Goal: Information Seeking & Learning: Find contact information

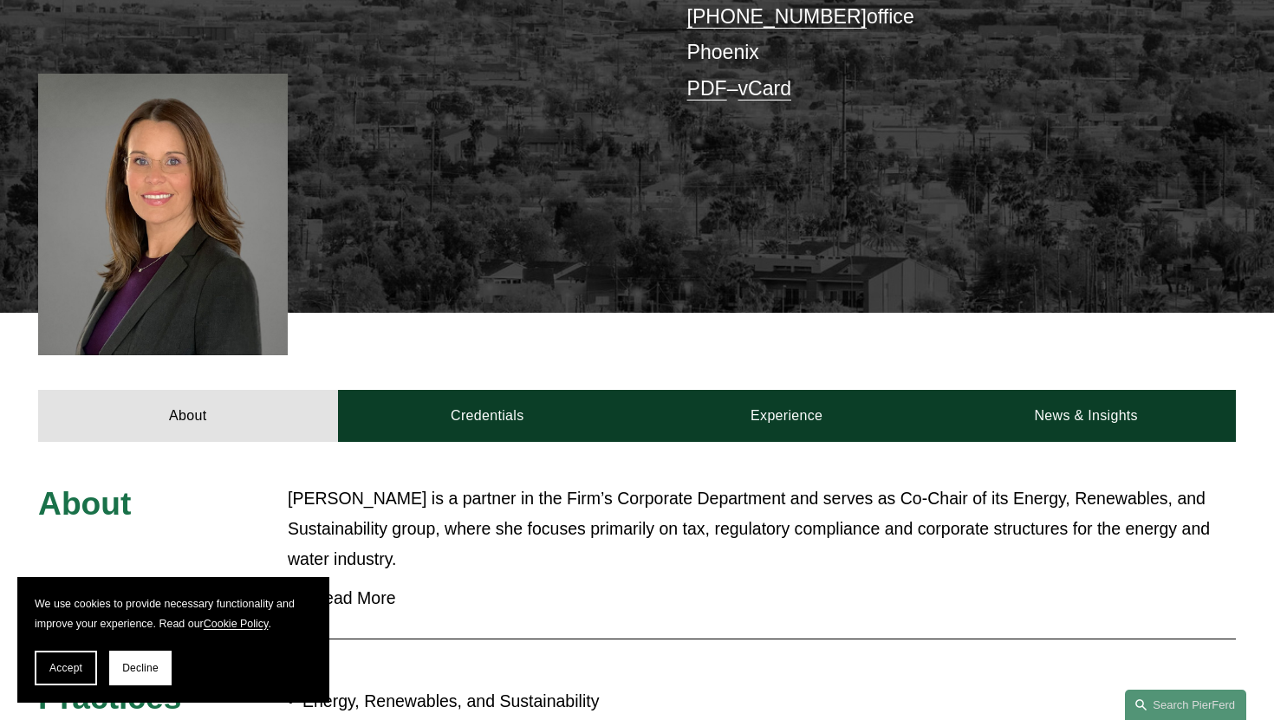
scroll to position [552, 0]
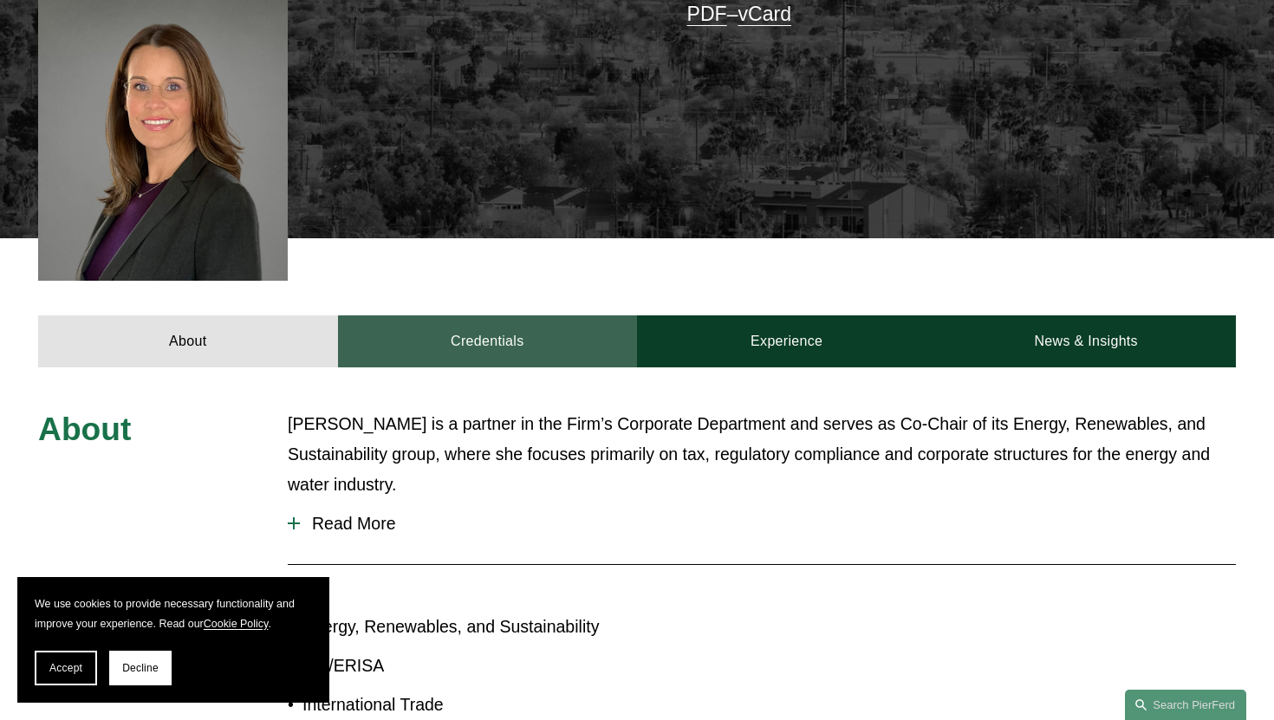
click at [517, 315] on link "Credentials" at bounding box center [487, 340] width 299 height 51
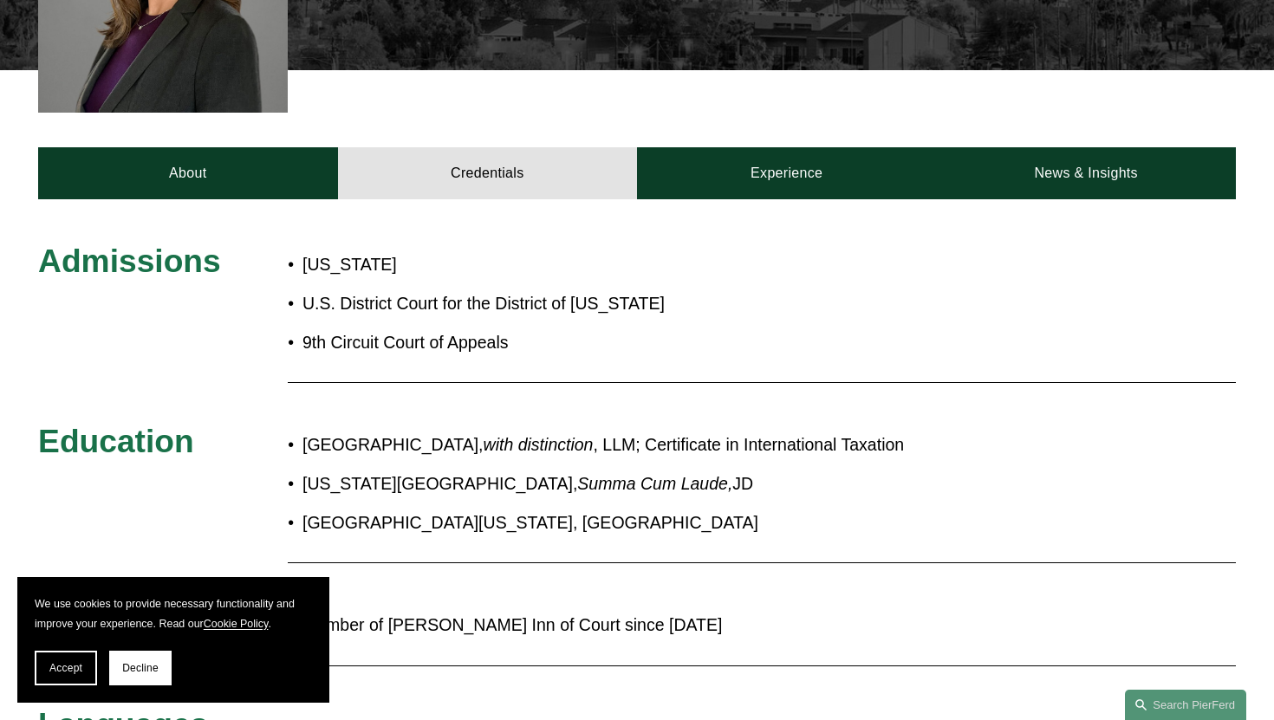
scroll to position [712, 0]
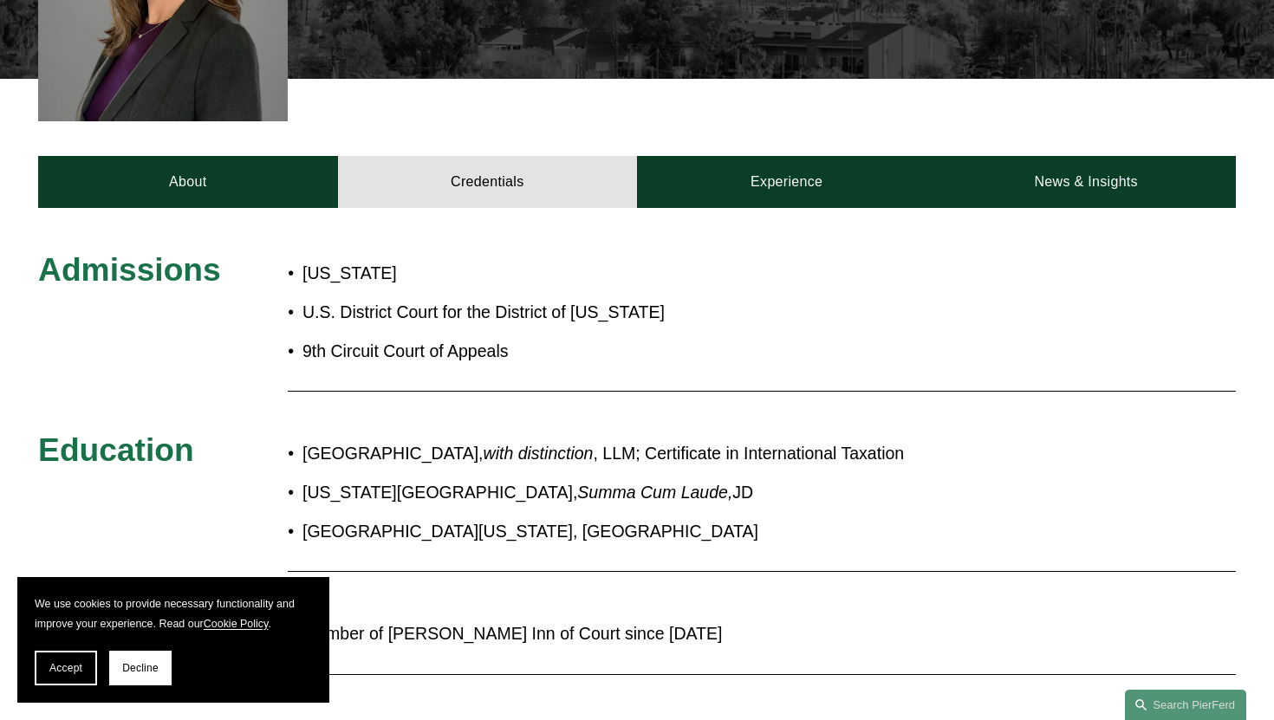
click at [786, 208] on div "Admissions Arizona U.S. District Court for the District of Arizona 9th Circuit …" at bounding box center [637, 533] width 1274 height 650
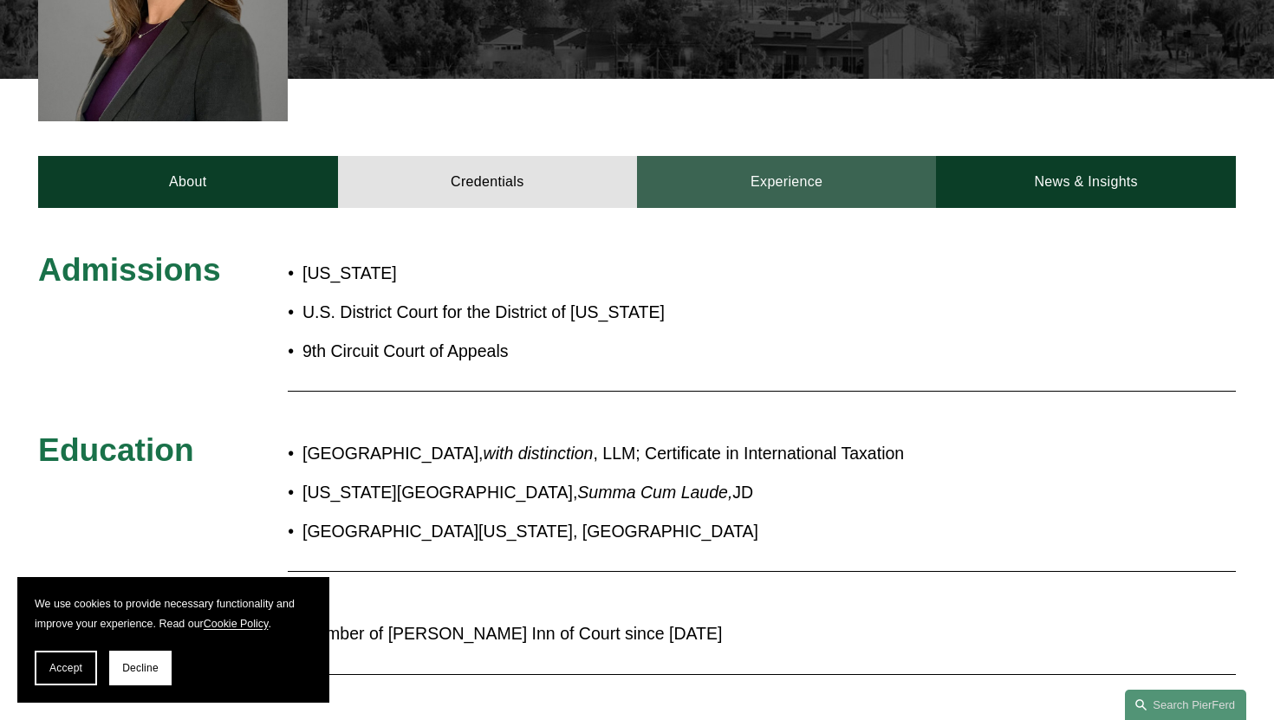
click at [783, 156] on link "Experience" at bounding box center [786, 181] width 299 height 51
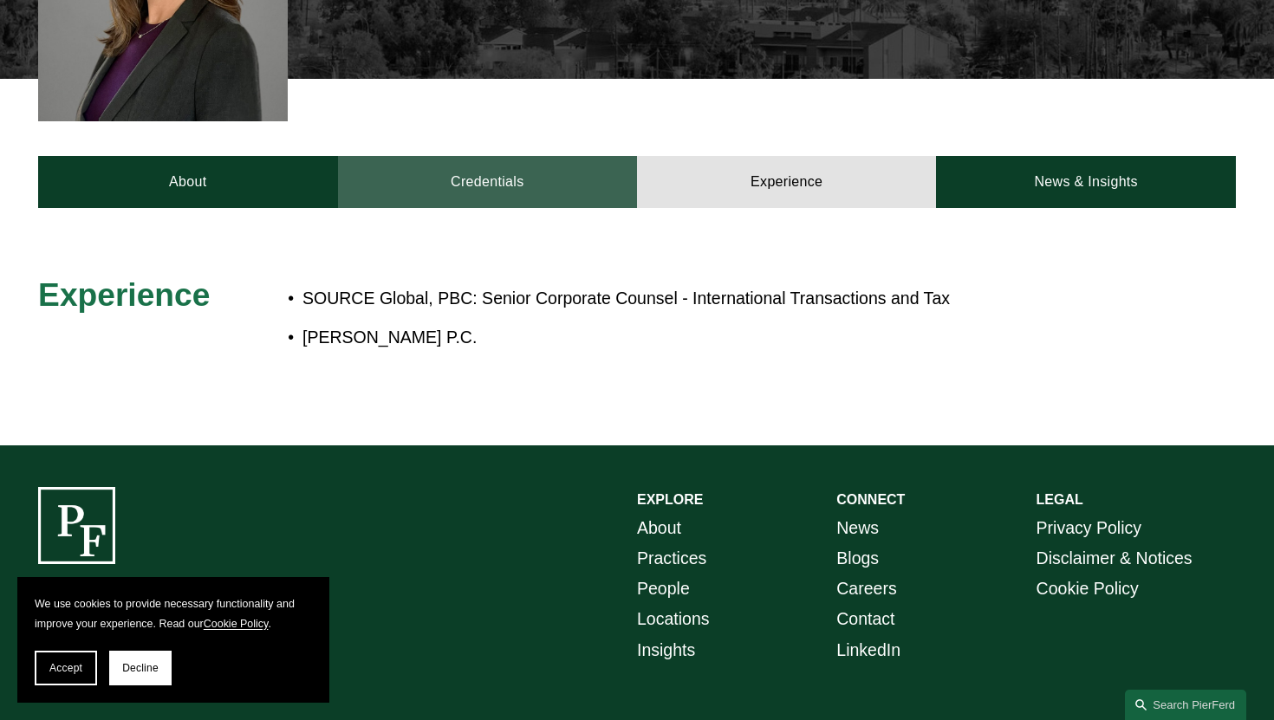
click at [535, 170] on link "Credentials" at bounding box center [487, 181] width 299 height 51
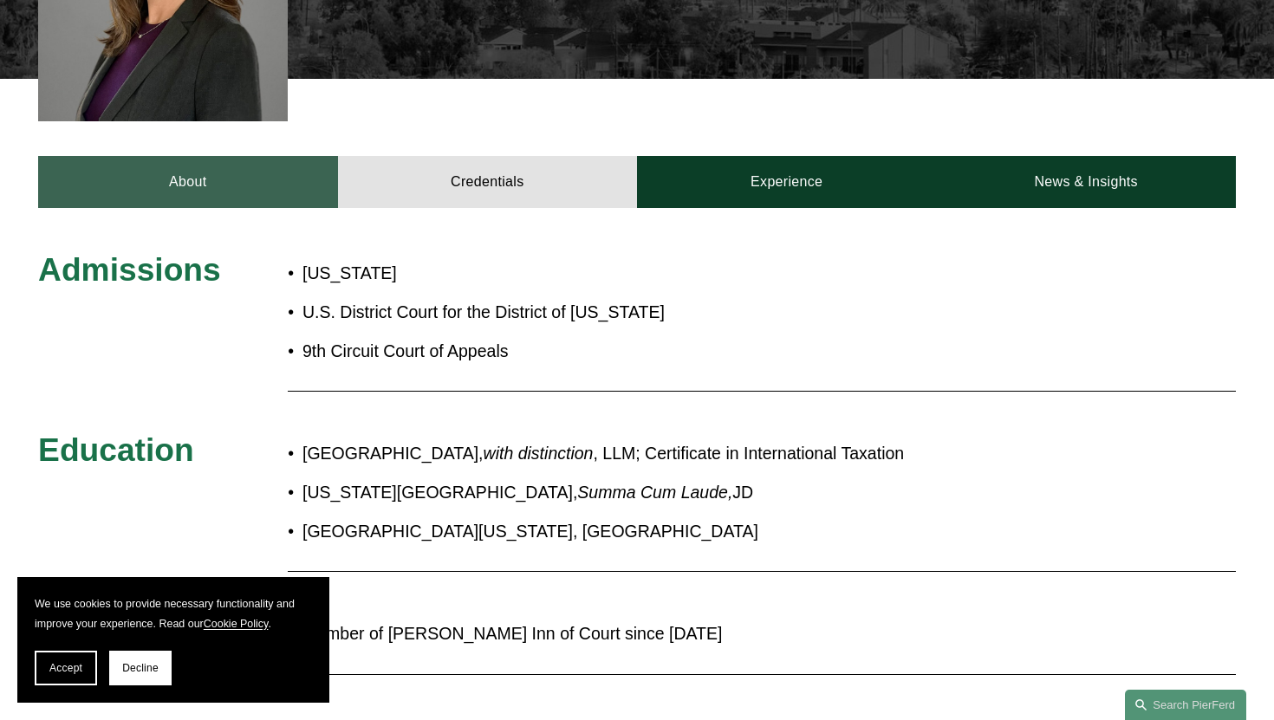
click at [232, 156] on link "About" at bounding box center [187, 181] width 299 height 51
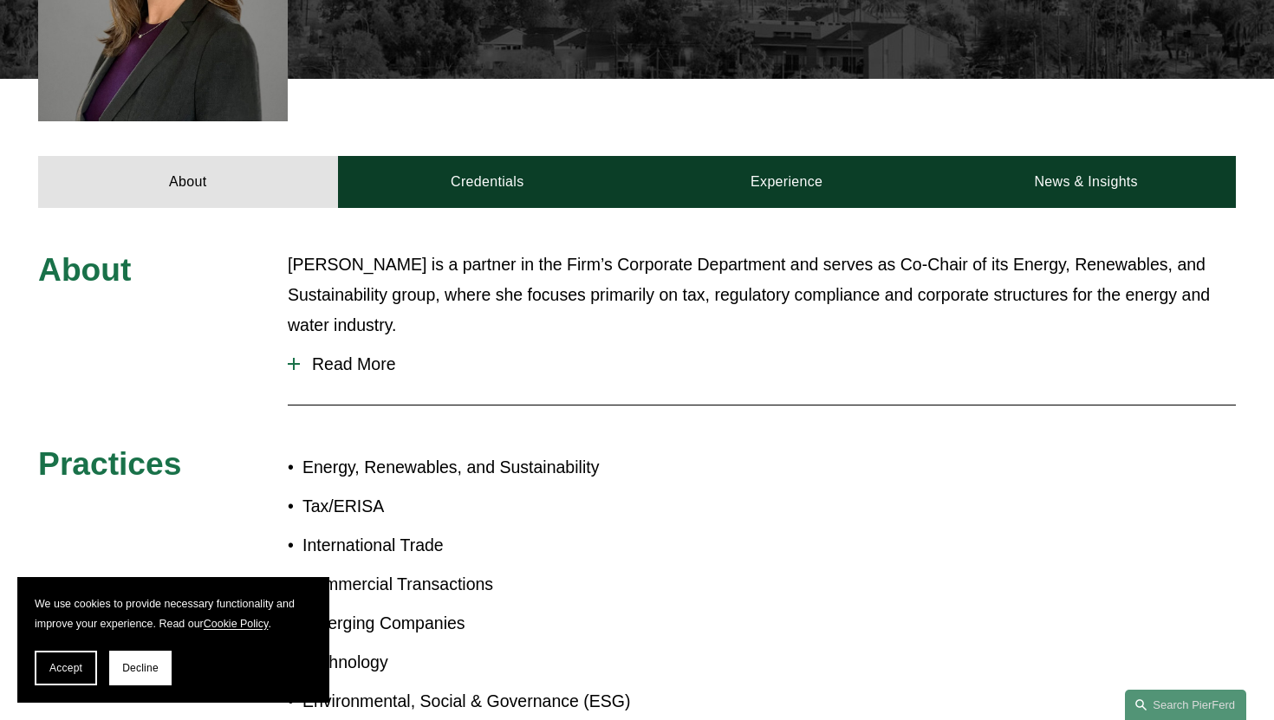
click at [372, 354] on span "Read More" at bounding box center [768, 364] width 936 height 20
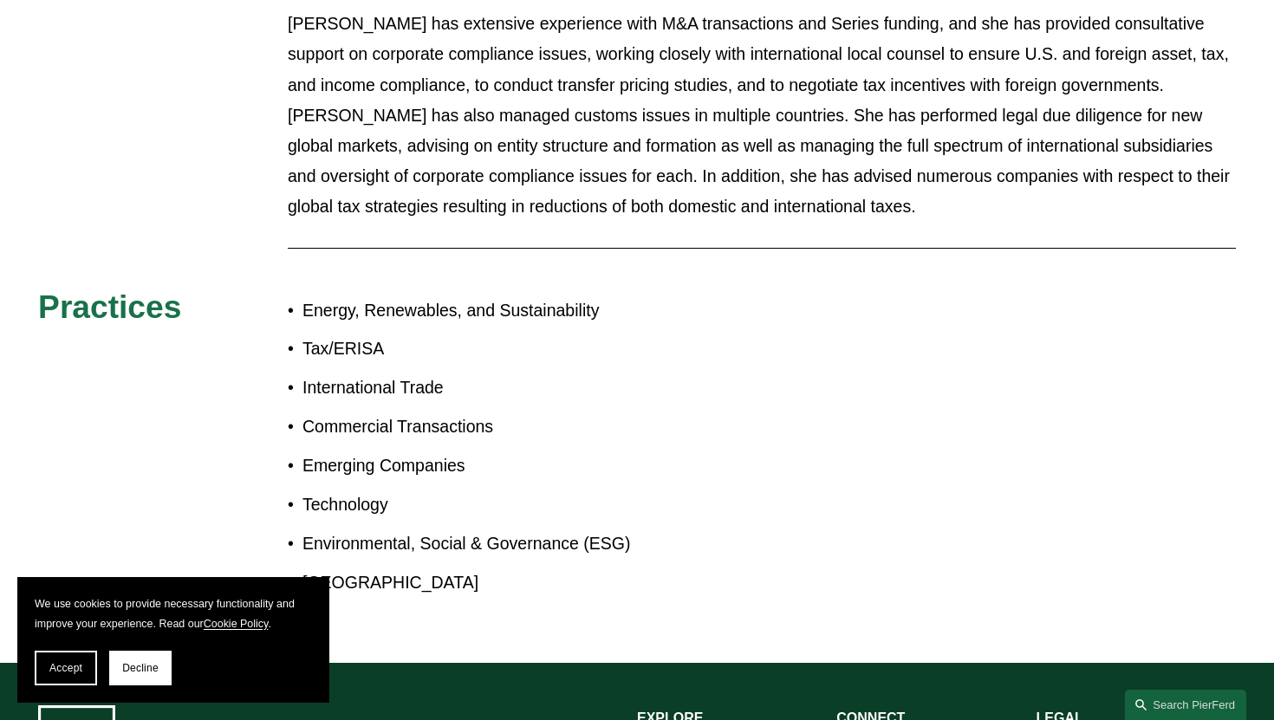
scroll to position [1713, 0]
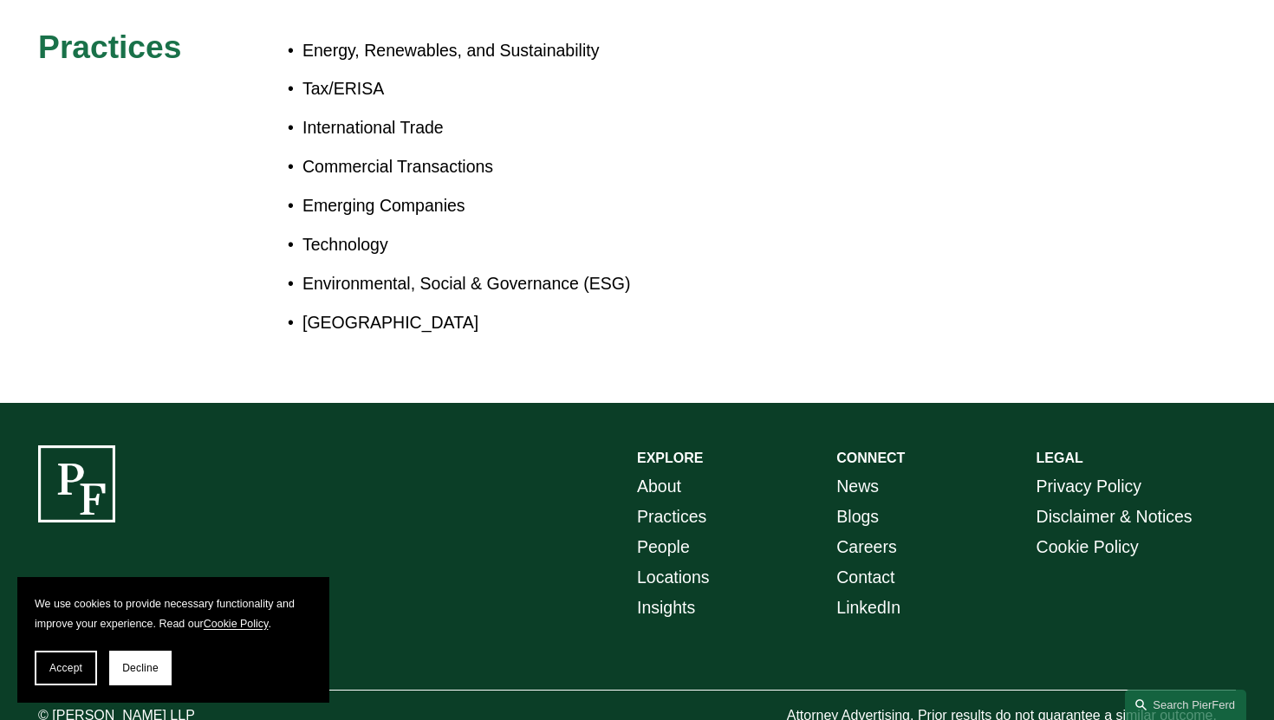
click at [671, 532] on link "People" at bounding box center [663, 547] width 53 height 30
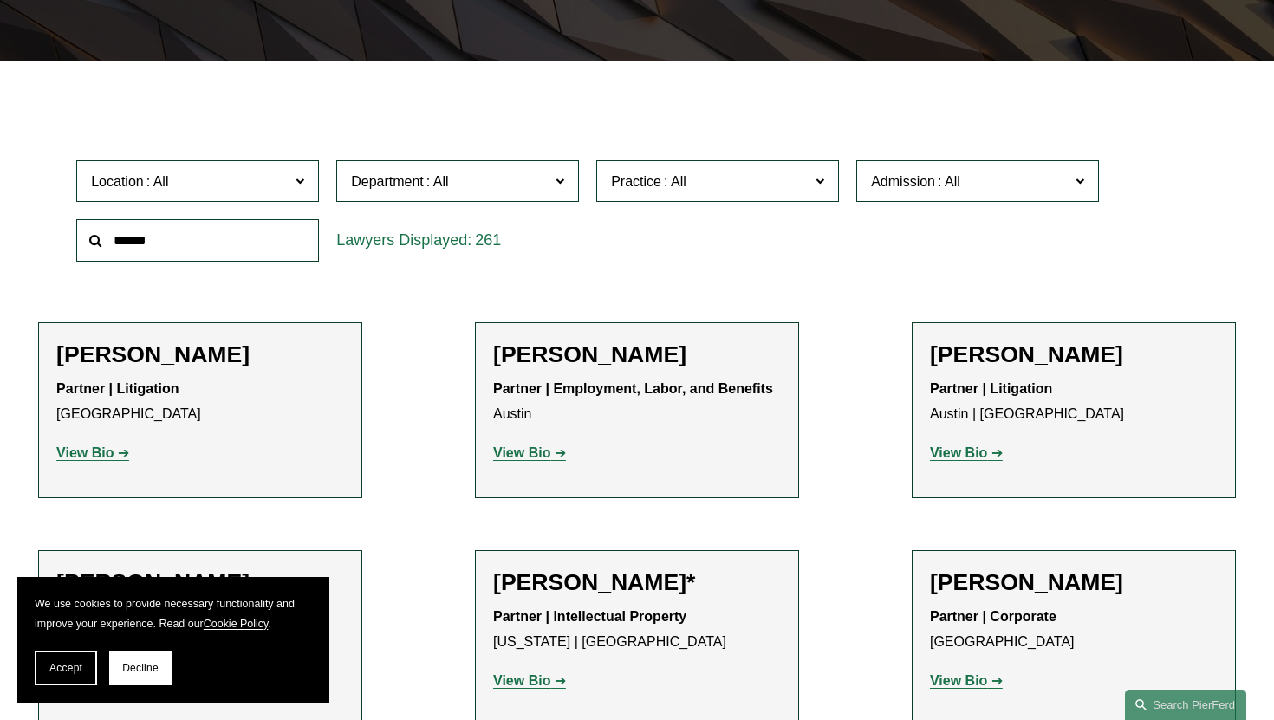
scroll to position [423, 0]
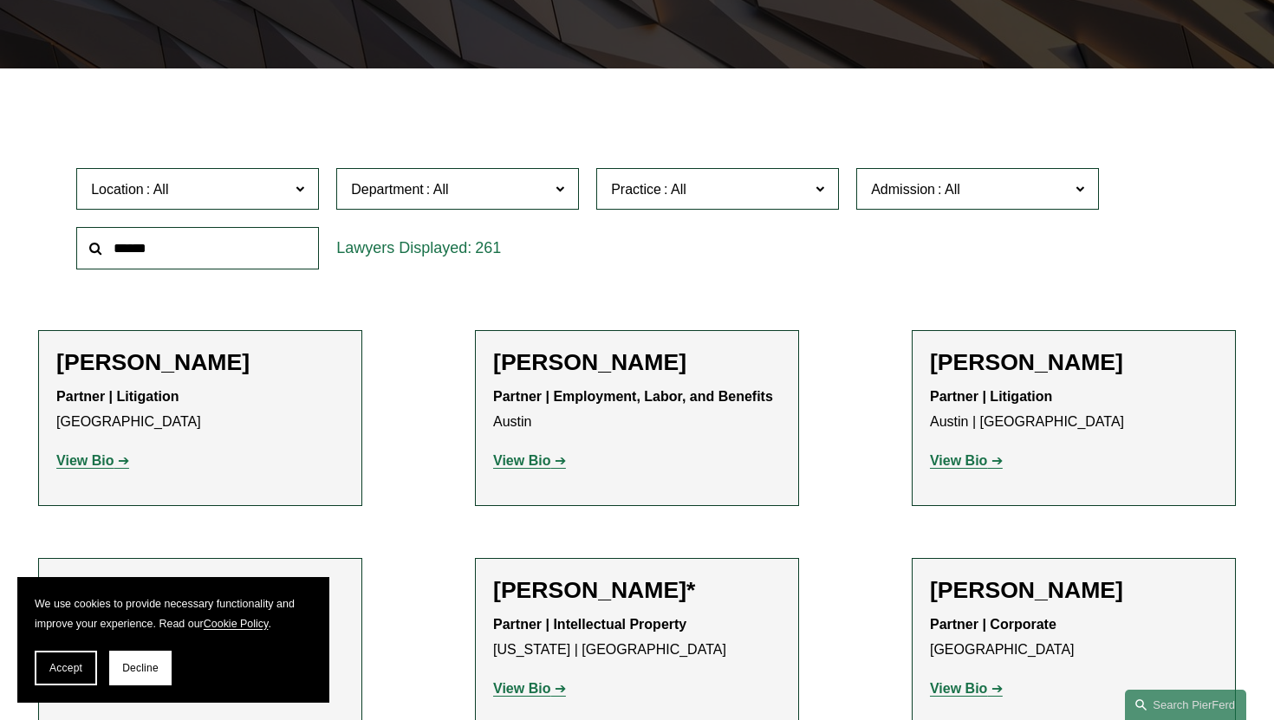
click at [938, 185] on span at bounding box center [949, 189] width 28 height 15
click at [0, 0] on link "[US_STATE]" at bounding box center [0, 0] width 0 height 0
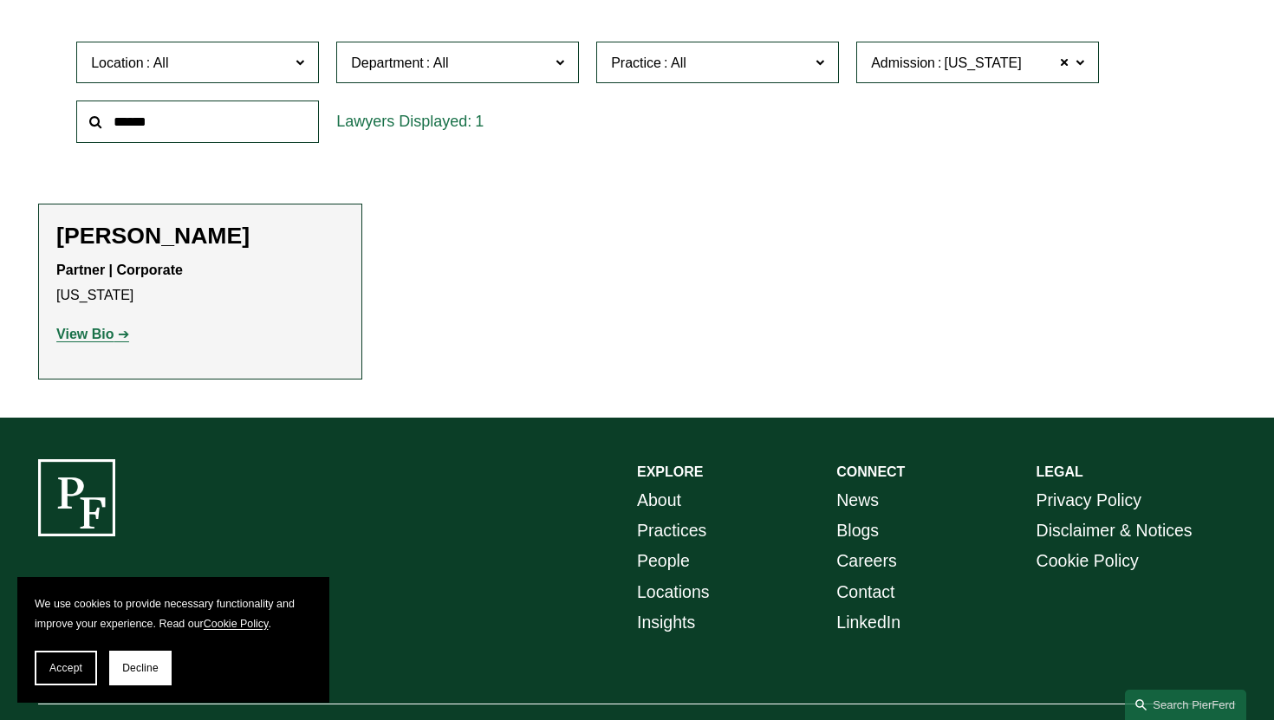
scroll to position [582, 0]
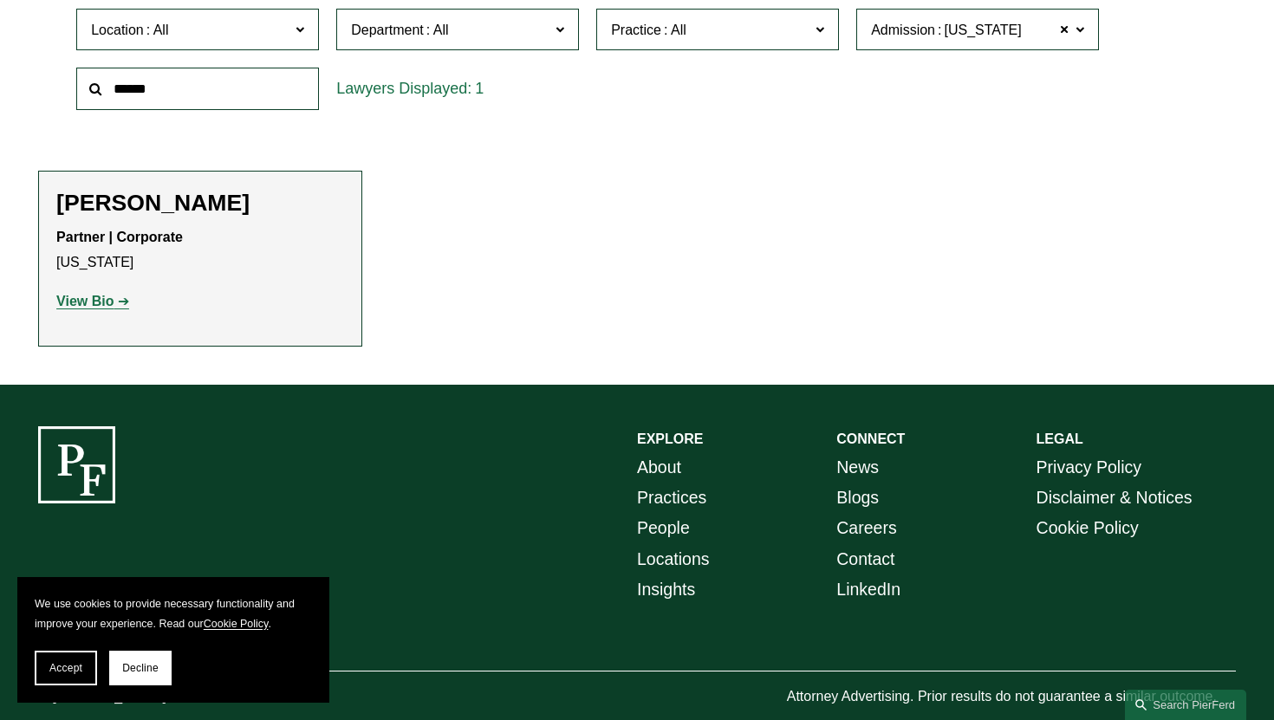
click at [94, 305] on strong "View Bio" at bounding box center [84, 301] width 57 height 15
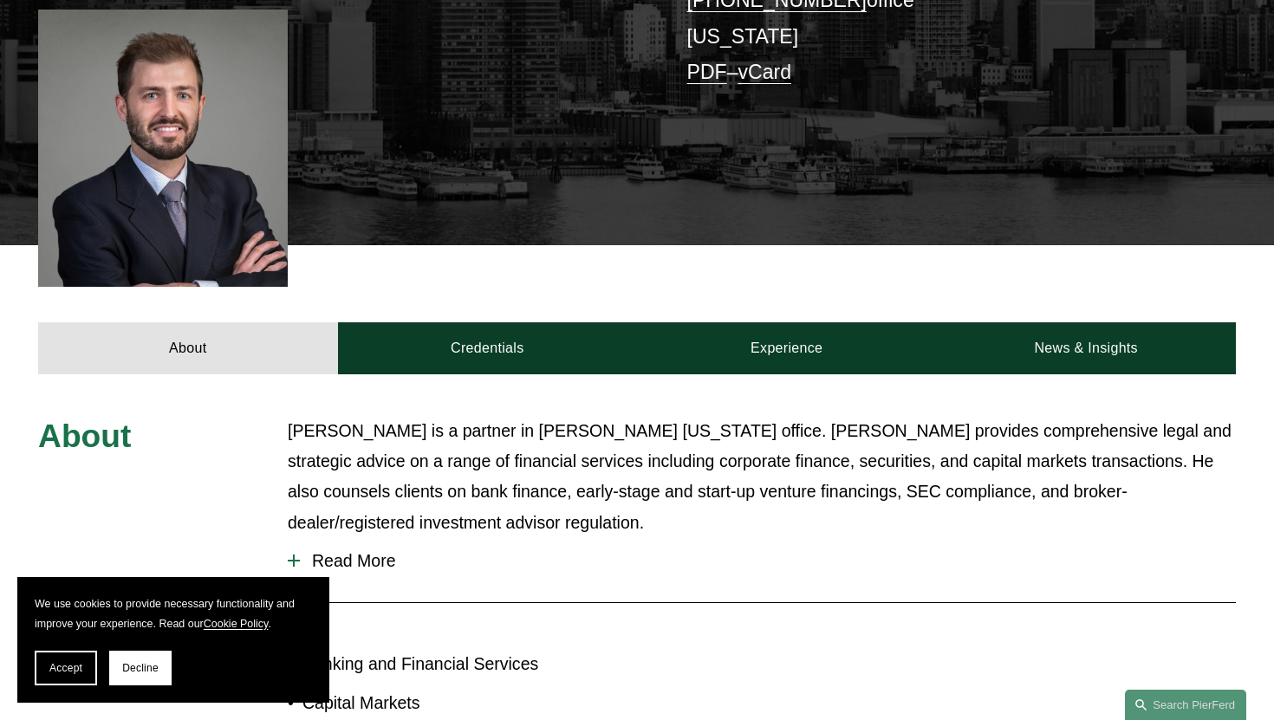
scroll to position [462, 0]
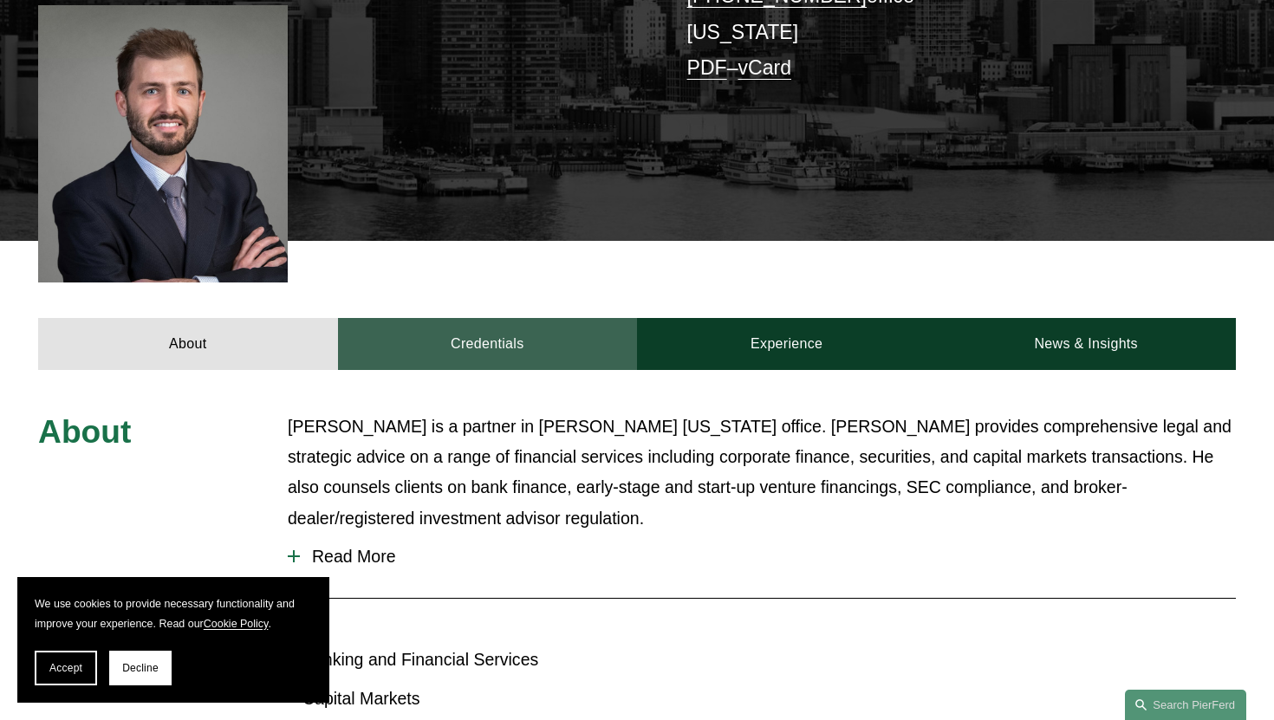
click at [502, 328] on link "Credentials" at bounding box center [487, 343] width 299 height 51
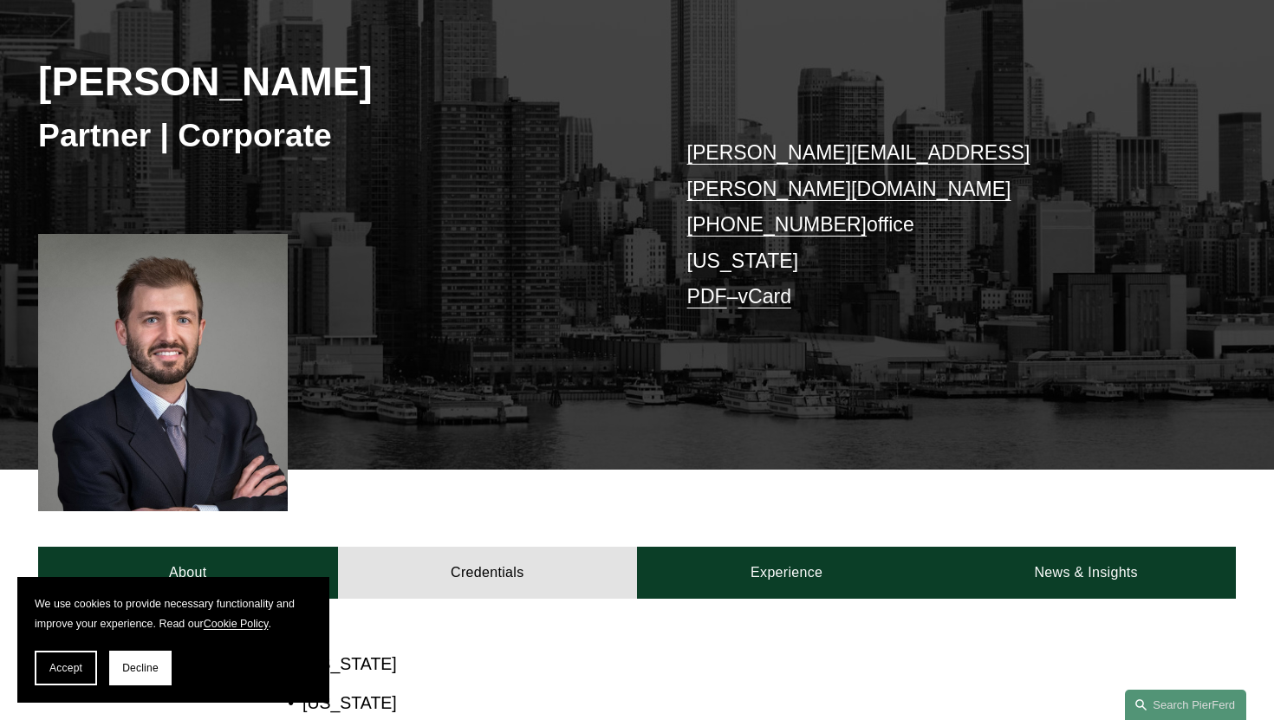
scroll to position [0, 0]
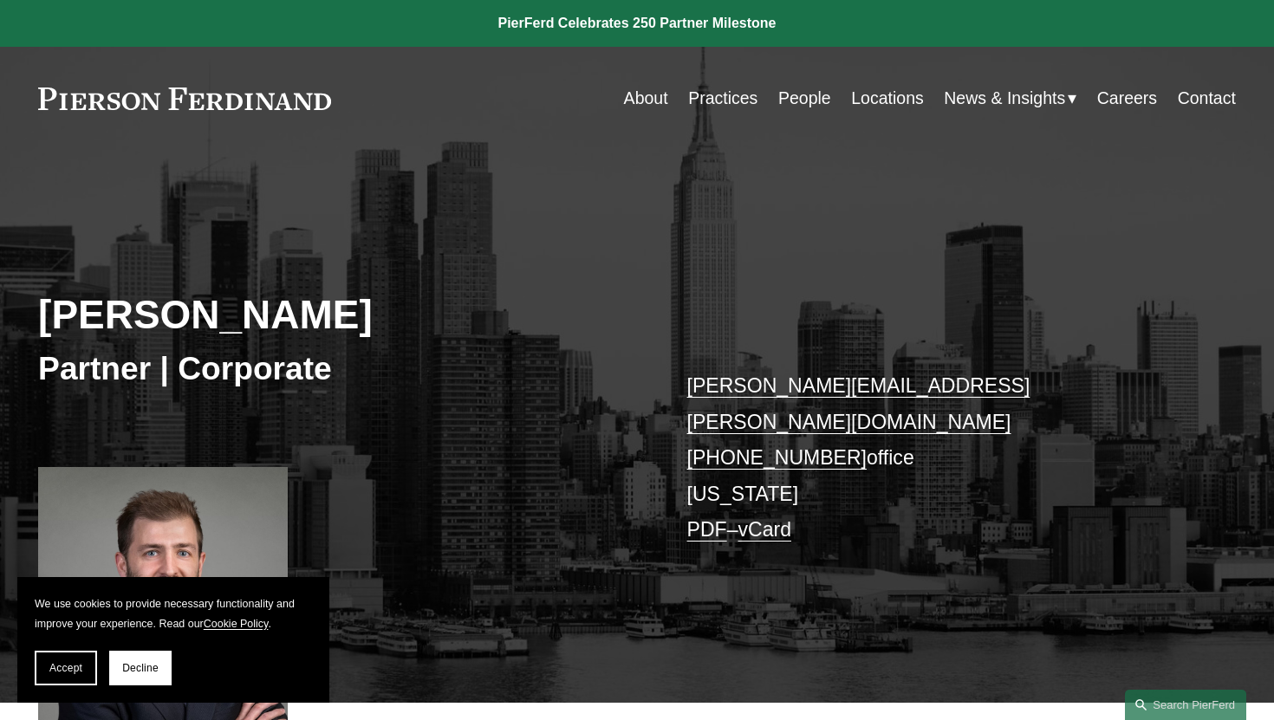
click at [810, 102] on link "People" at bounding box center [804, 98] width 53 height 34
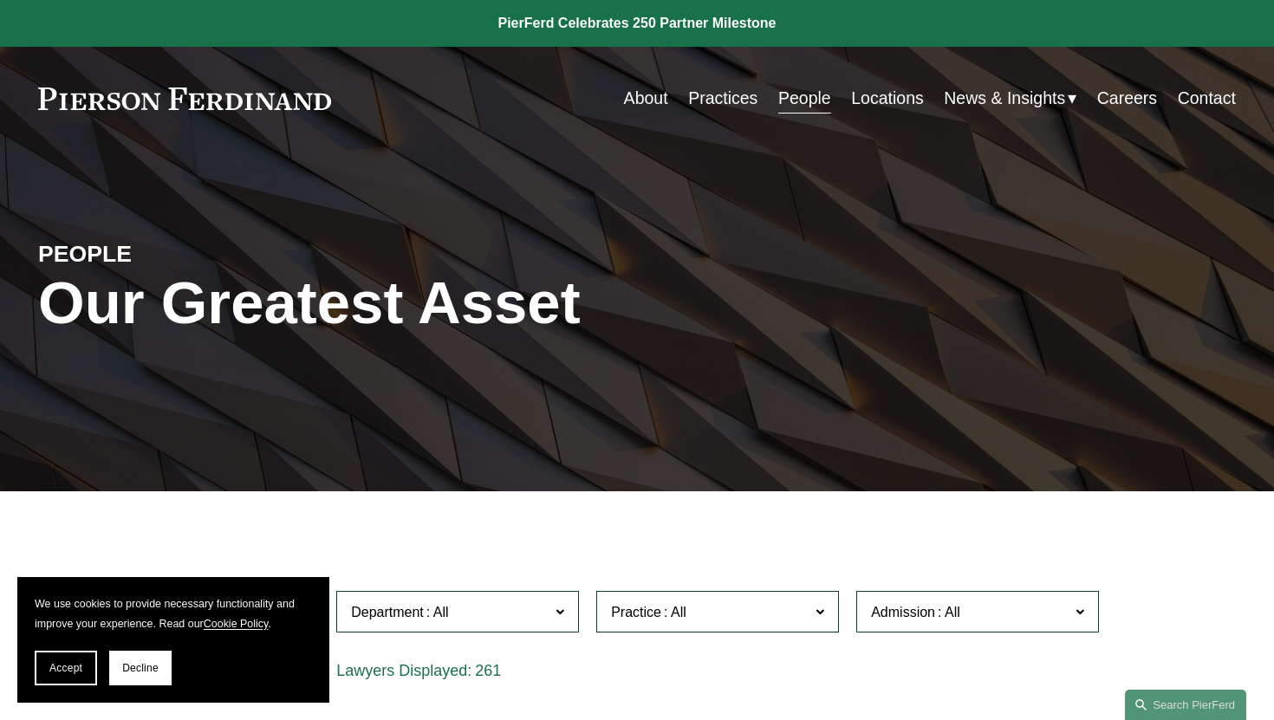
click at [869, 97] on link "Locations" at bounding box center [887, 98] width 73 height 34
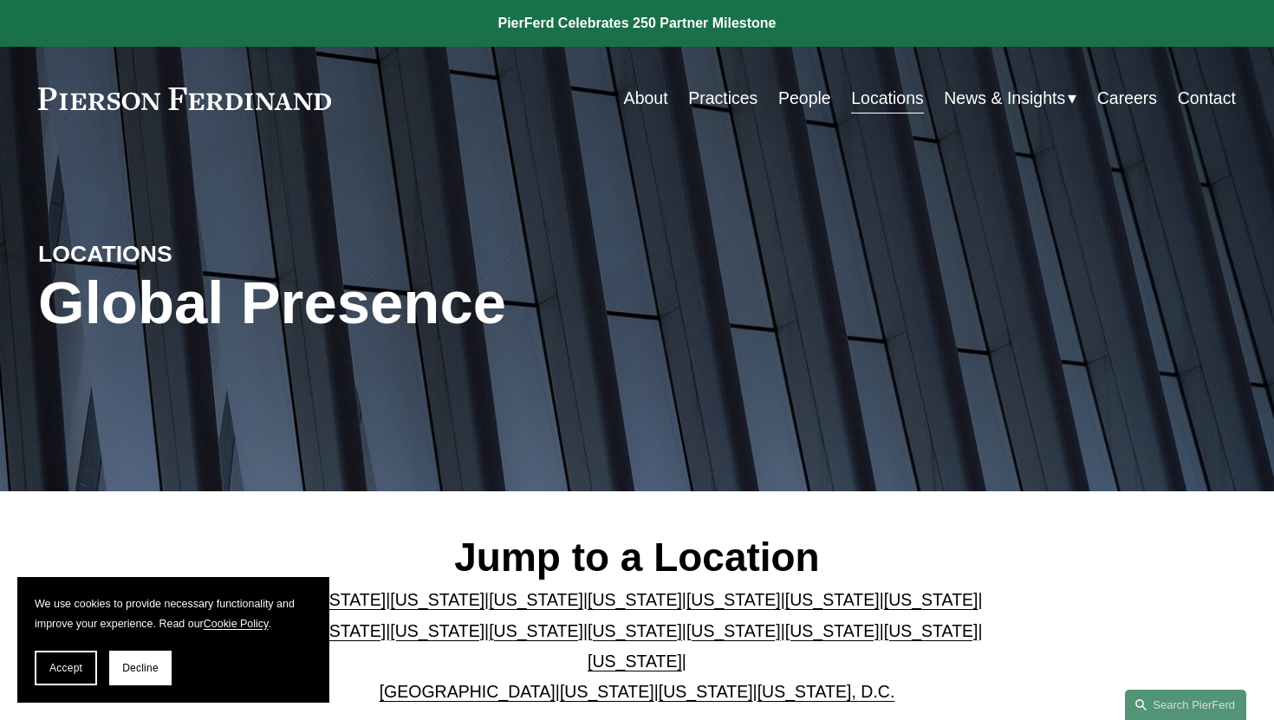
click at [797, 104] on link "People" at bounding box center [804, 98] width 53 height 34
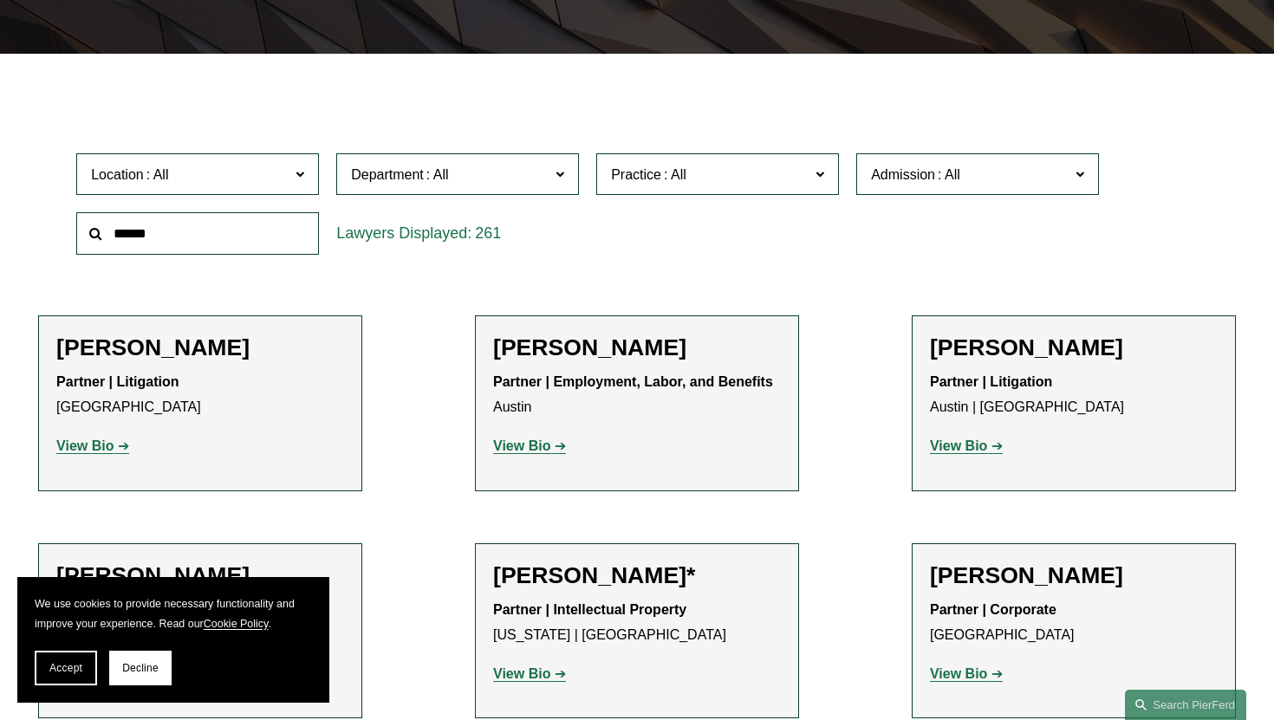
scroll to position [454, 0]
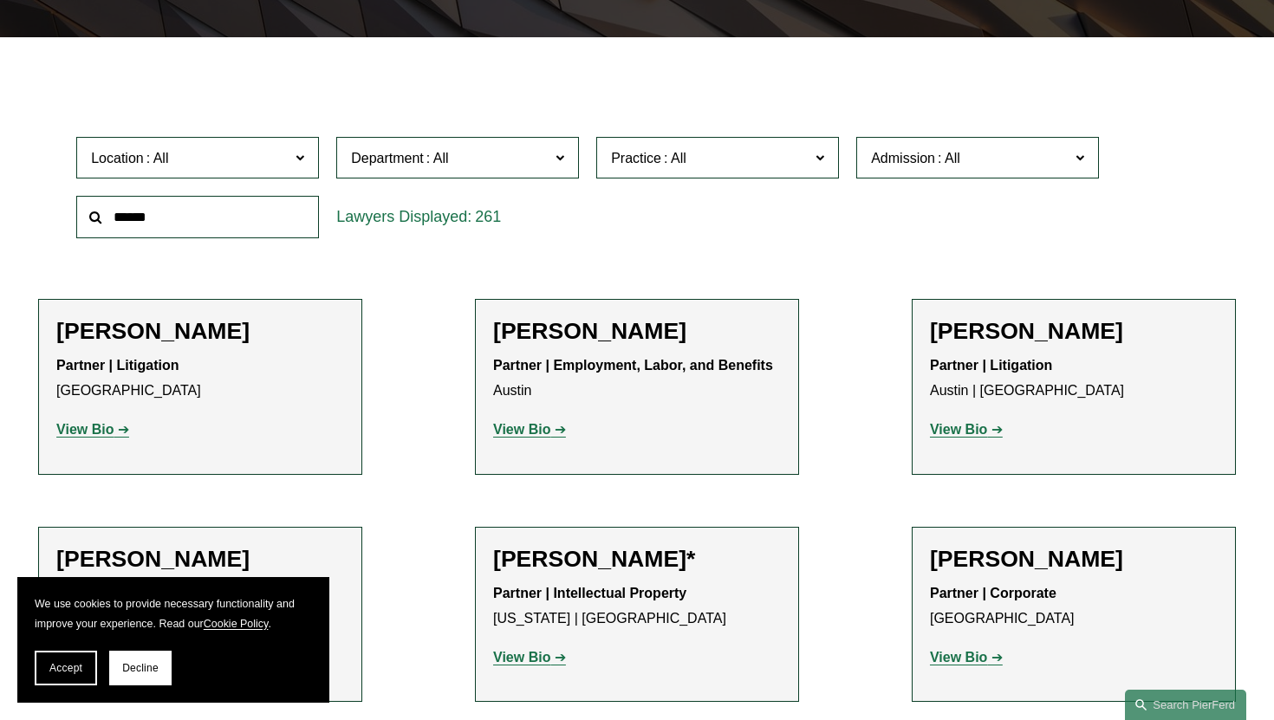
click at [906, 151] on span "Admission" at bounding box center [903, 158] width 64 height 15
click at [0, 0] on link "[US_STATE]" at bounding box center [0, 0] width 0 height 0
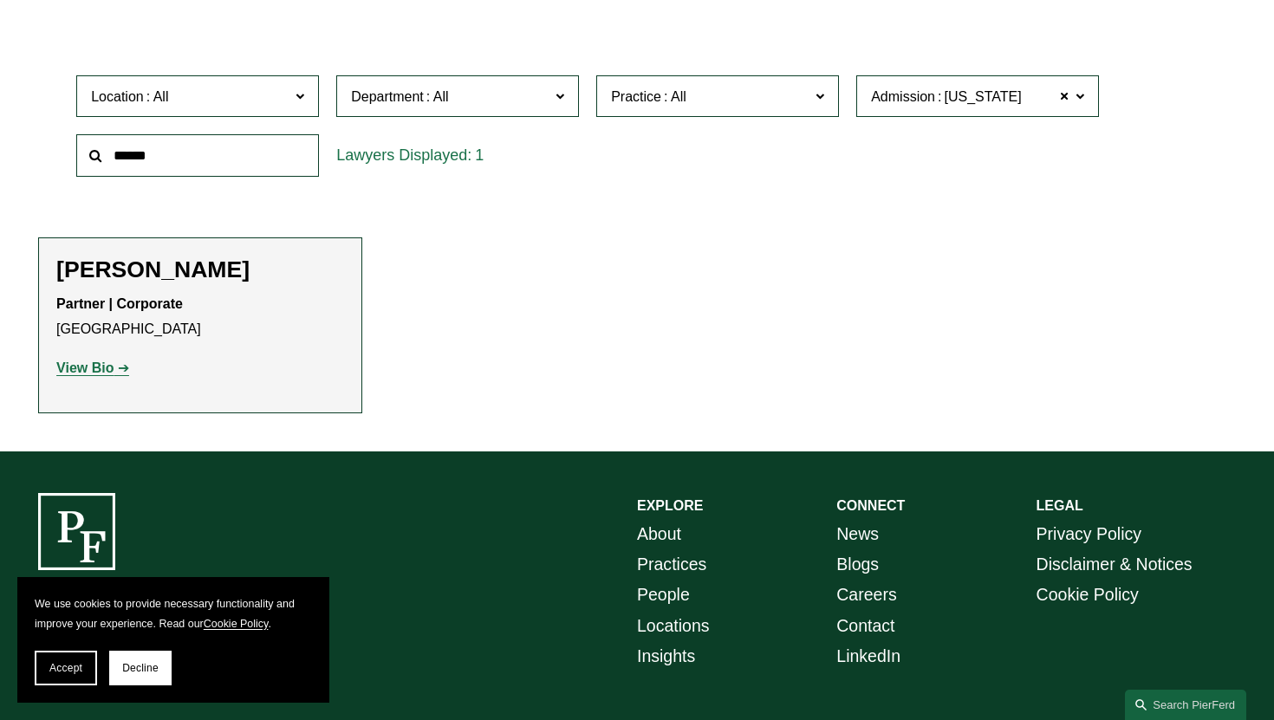
scroll to position [563, 0]
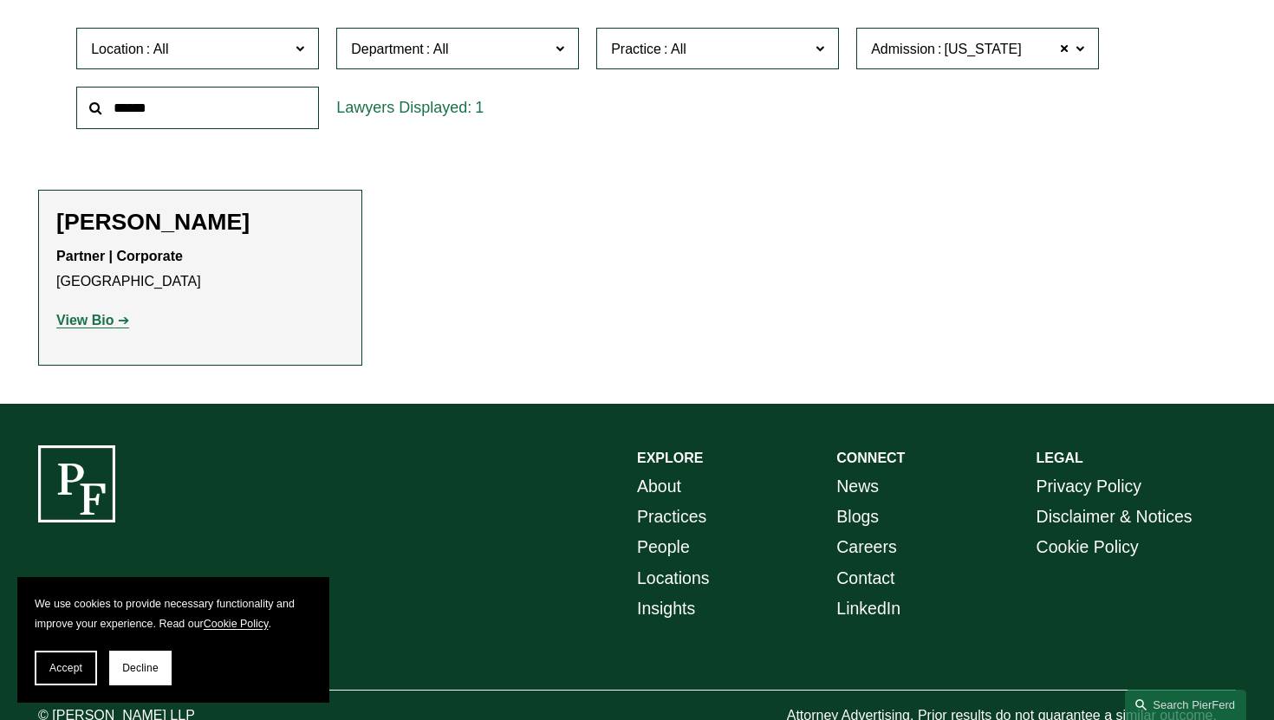
click at [104, 318] on strong "View Bio" at bounding box center [84, 320] width 57 height 15
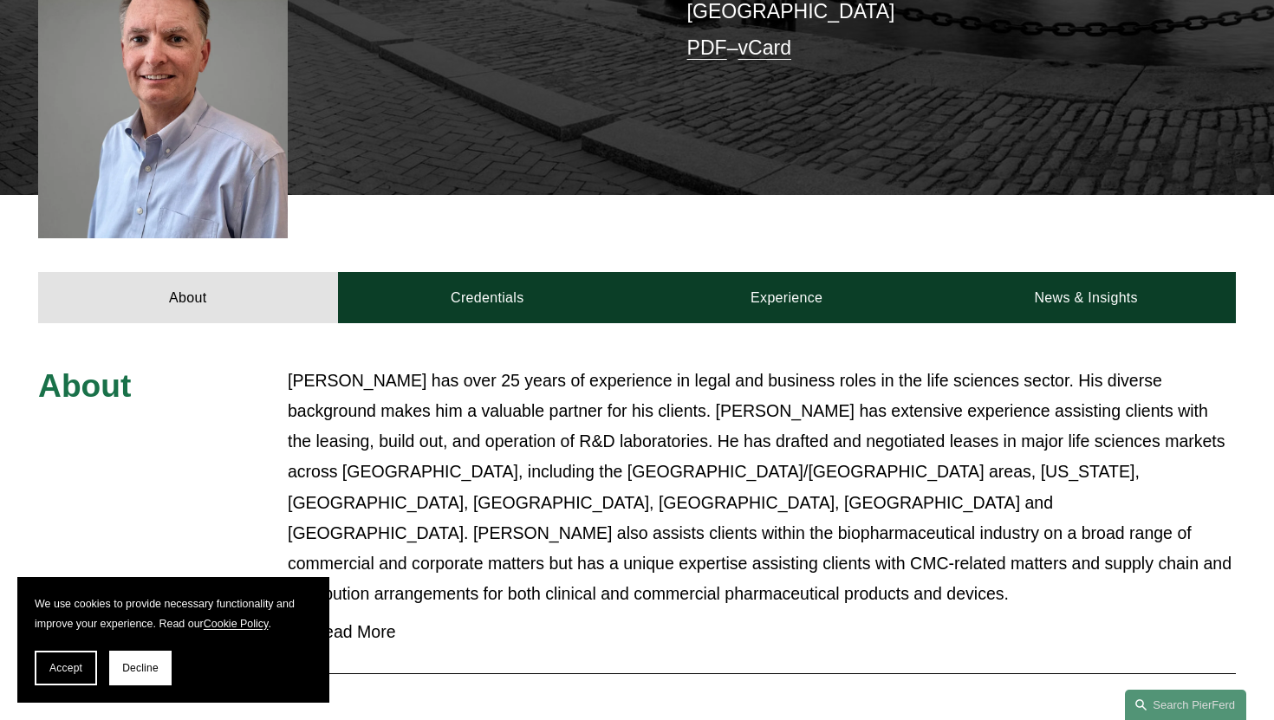
scroll to position [528, 0]
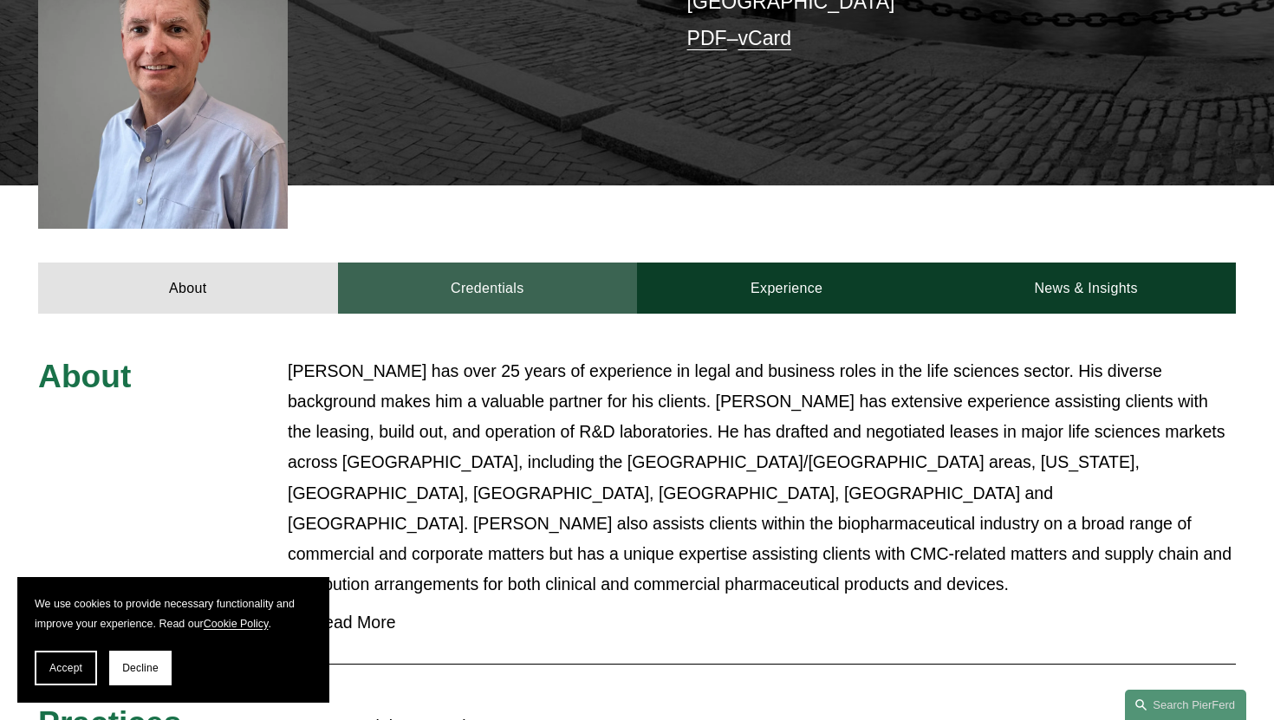
click at [480, 263] on link "Credentials" at bounding box center [487, 288] width 299 height 51
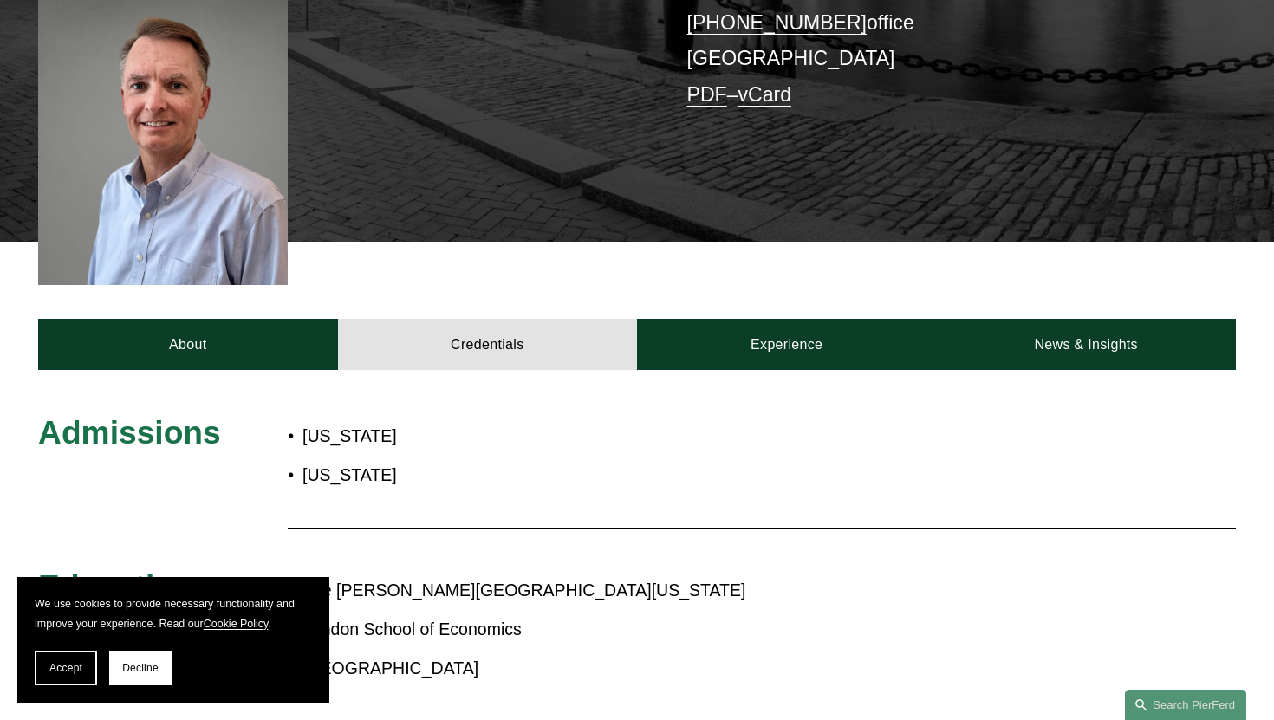
scroll to position [432, 0]
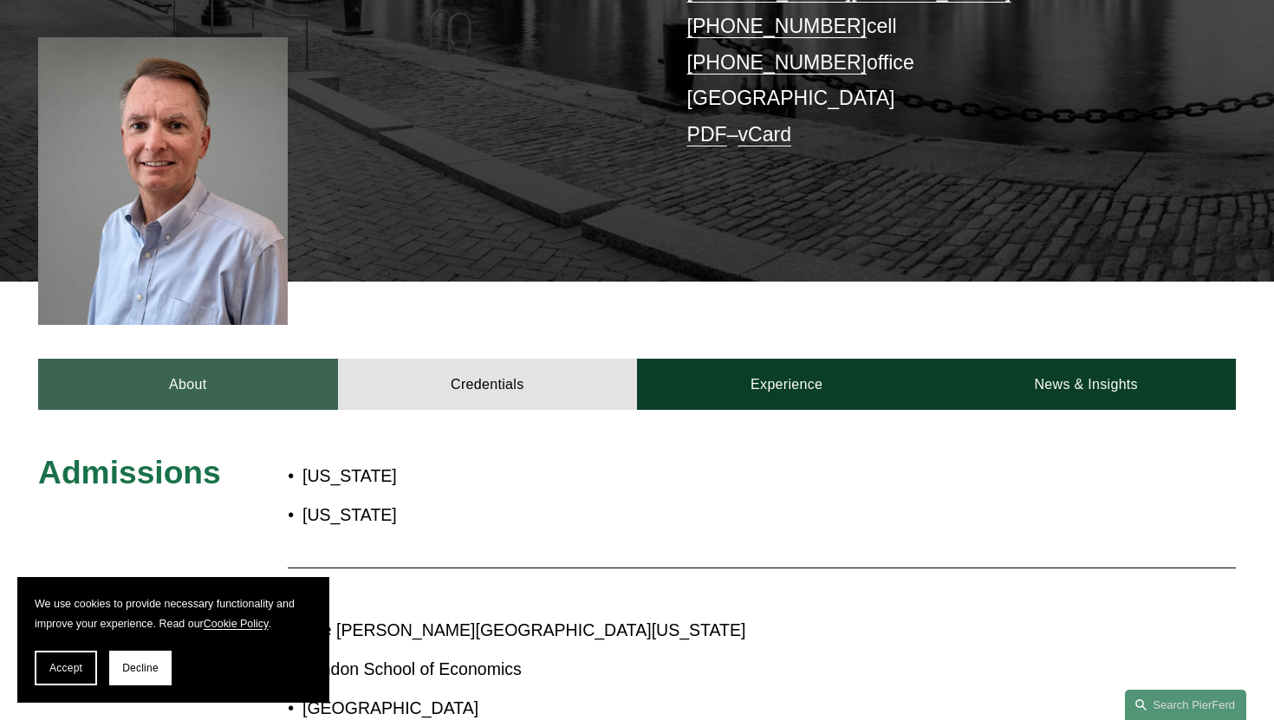
click at [241, 359] on link "About" at bounding box center [187, 384] width 299 height 51
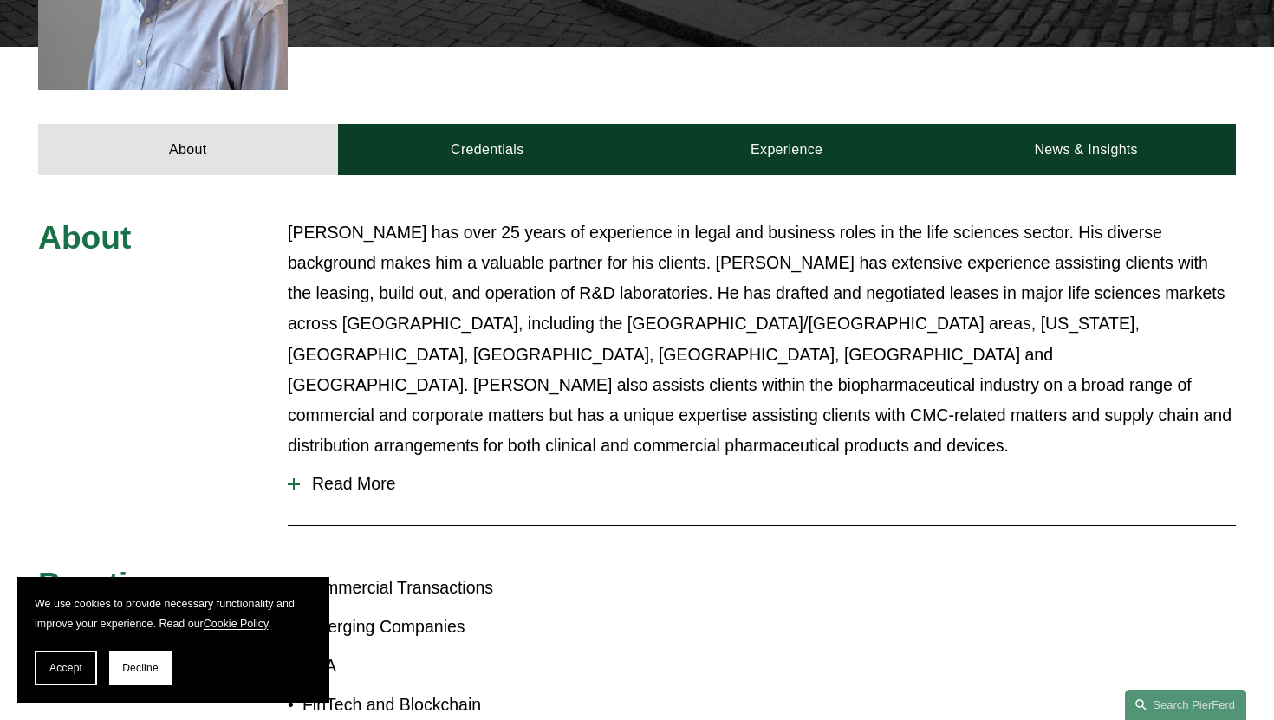
scroll to position [670, 0]
